Goal: Task Accomplishment & Management: Use online tool/utility

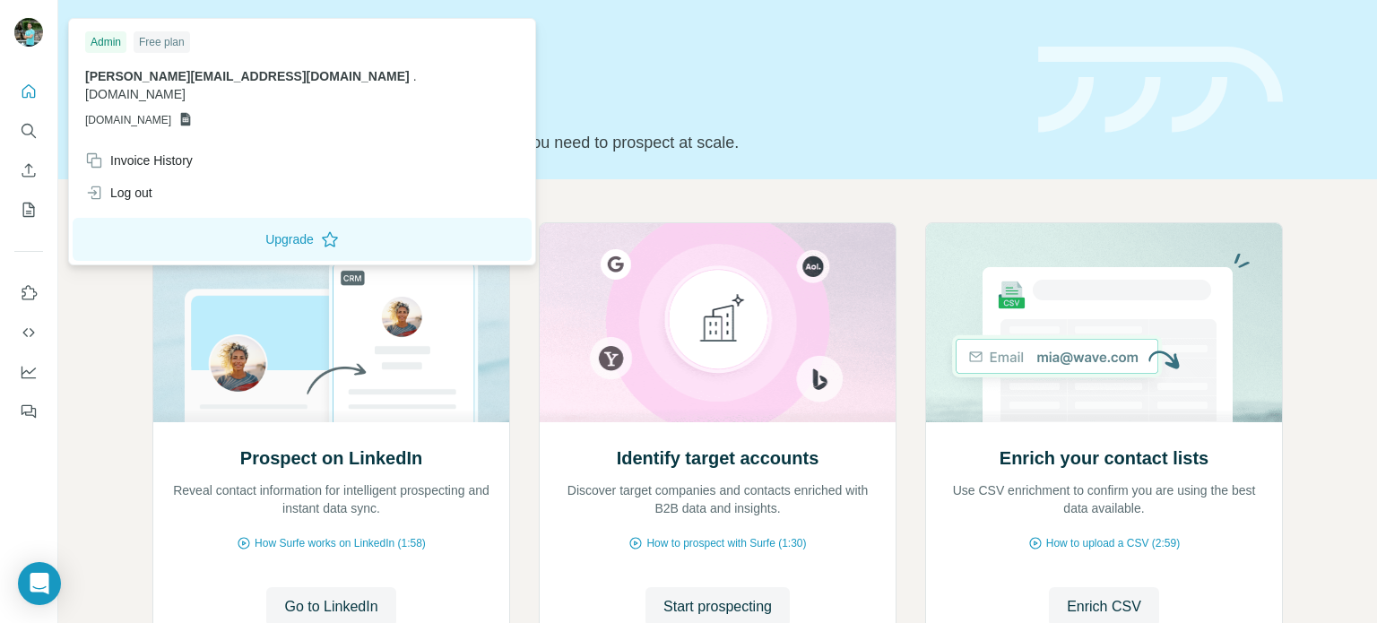
click at [34, 24] on img at bounding box center [28, 32] width 29 height 29
click at [35, 26] on img at bounding box center [28, 32] width 29 height 29
click at [30, 377] on icon "Dashboard" at bounding box center [29, 372] width 18 height 18
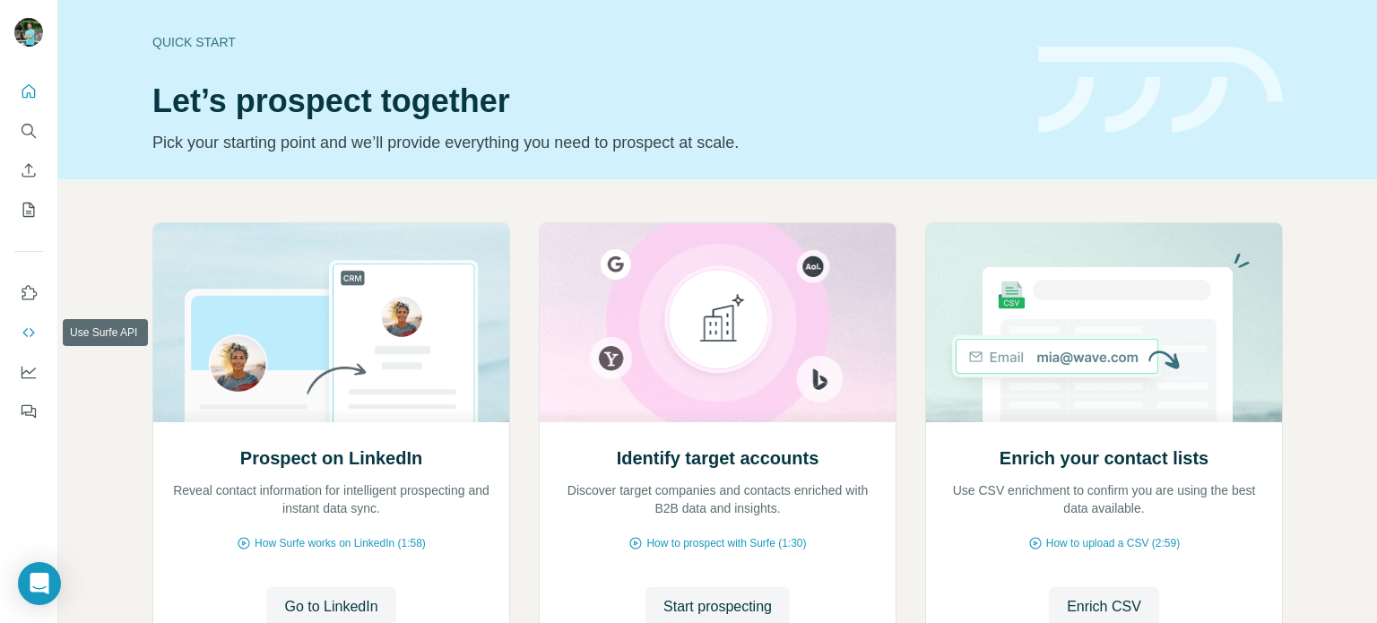
click at [36, 333] on icon "Use Surfe API" at bounding box center [29, 333] width 18 height 18
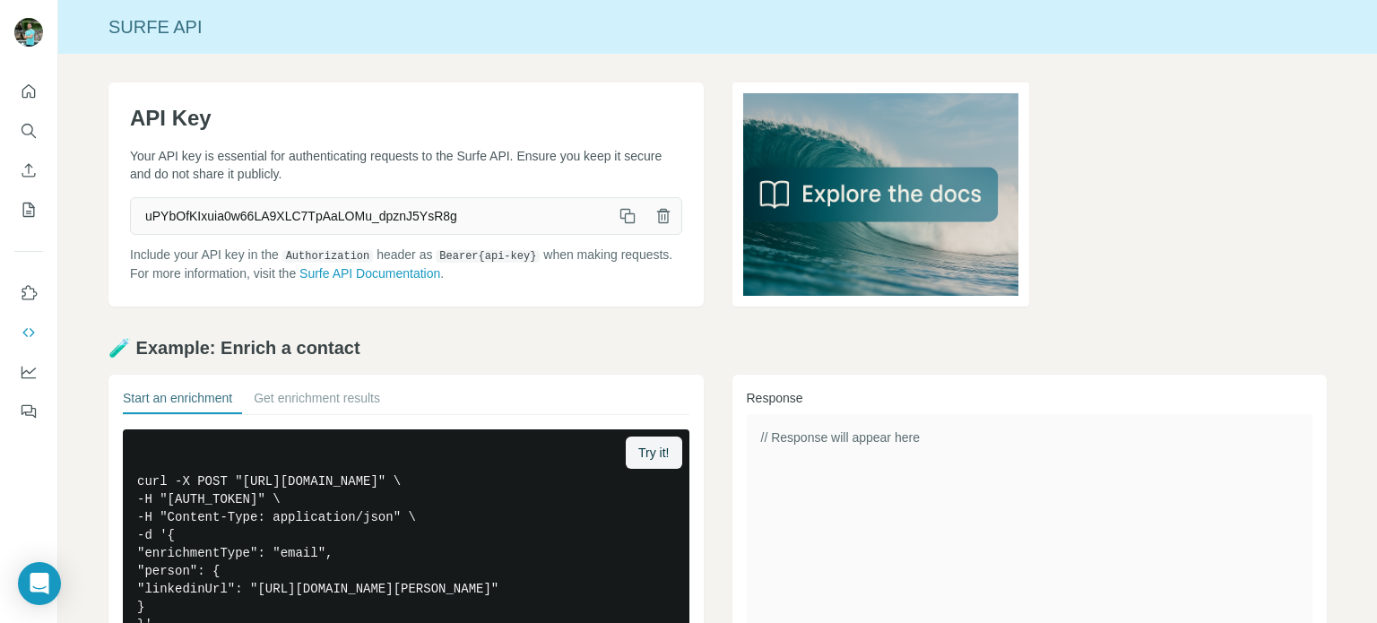
click at [495, 225] on span "uPYbOfKIxuia0w66LA9XLC7TpAaLOMu_dpznJ5YsR8g" at bounding box center [370, 216] width 479 height 32
click at [497, 215] on span "uPYbOfKIxuia0w66LA9XLC7TpAaLOMu_dpznJ5YsR8g" at bounding box center [370, 216] width 479 height 32
click at [601, 207] on span "uPYbOfKIxuia0w66LA9XLC7TpAaLOMu_dpznJ5YsR8g" at bounding box center [370, 216] width 479 height 32
click at [516, 211] on span "uPYbOfKIxuia0w66LA9XLC7TpAaLOMu_dpznJ5YsR8g" at bounding box center [370, 216] width 479 height 32
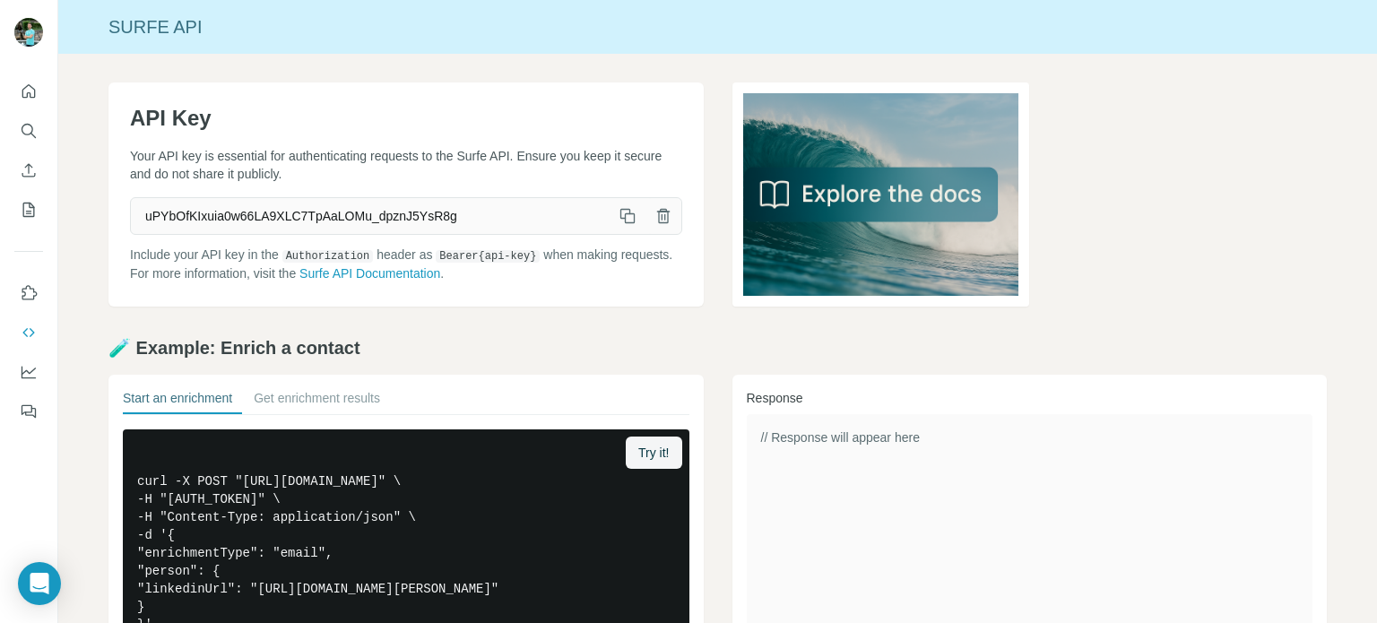
click at [662, 214] on icon "button" at bounding box center [663, 216] width 18 height 18
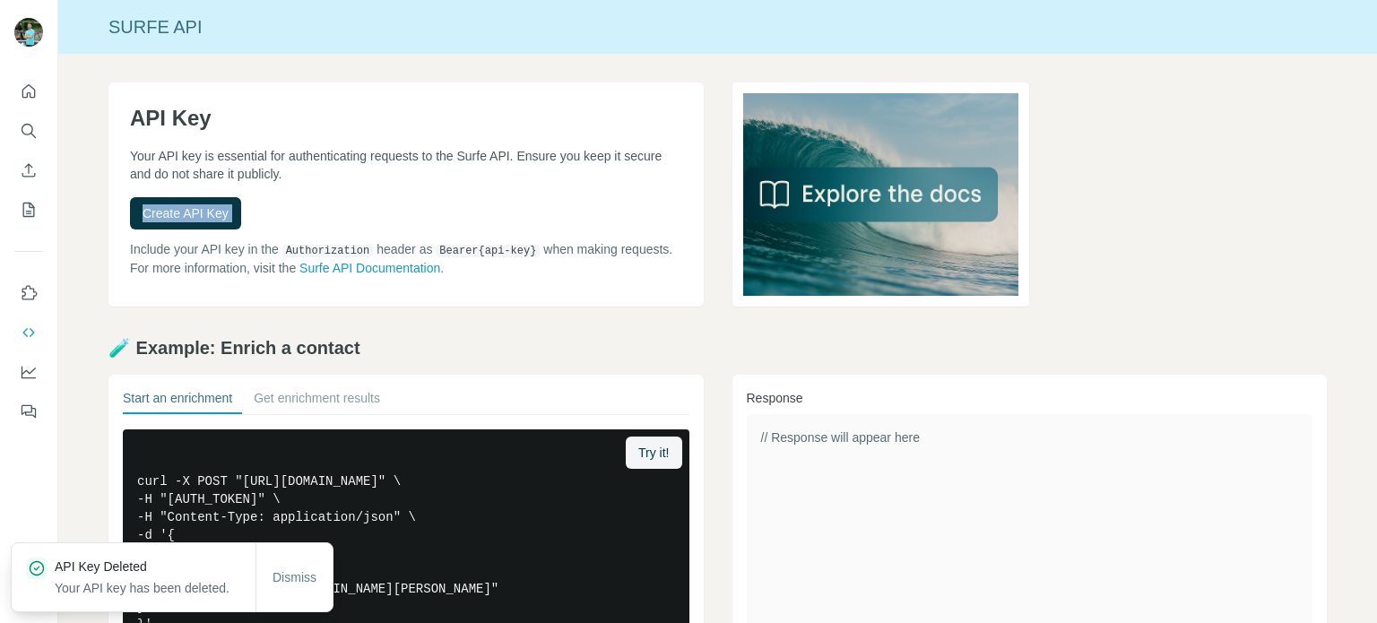
click at [308, 204] on div "Create API Key" at bounding box center [406, 213] width 552 height 32
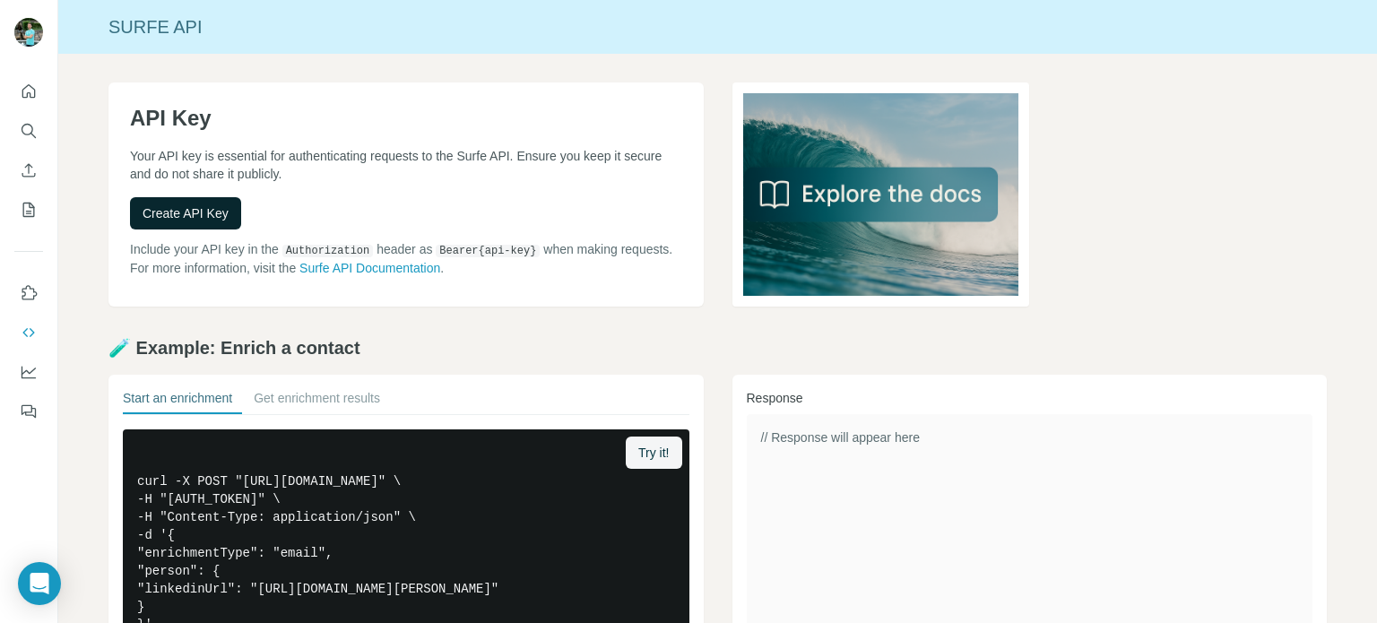
click at [215, 212] on span "Create API Key" at bounding box center [186, 213] width 86 height 18
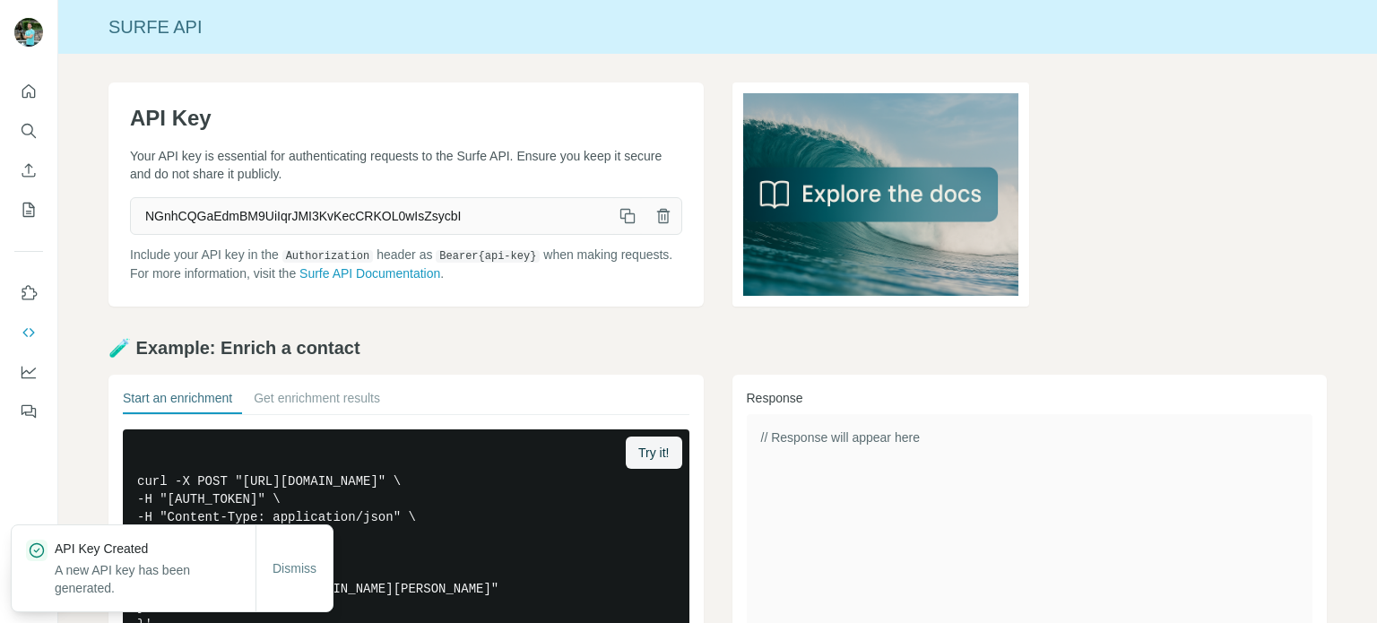
drag, startPoint x: 618, startPoint y: 218, endPoint x: 610, endPoint y: 222, distance: 9.2
click at [618, 218] on icon "button" at bounding box center [627, 216] width 18 height 18
